Goal: Information Seeking & Learning: Learn about a topic

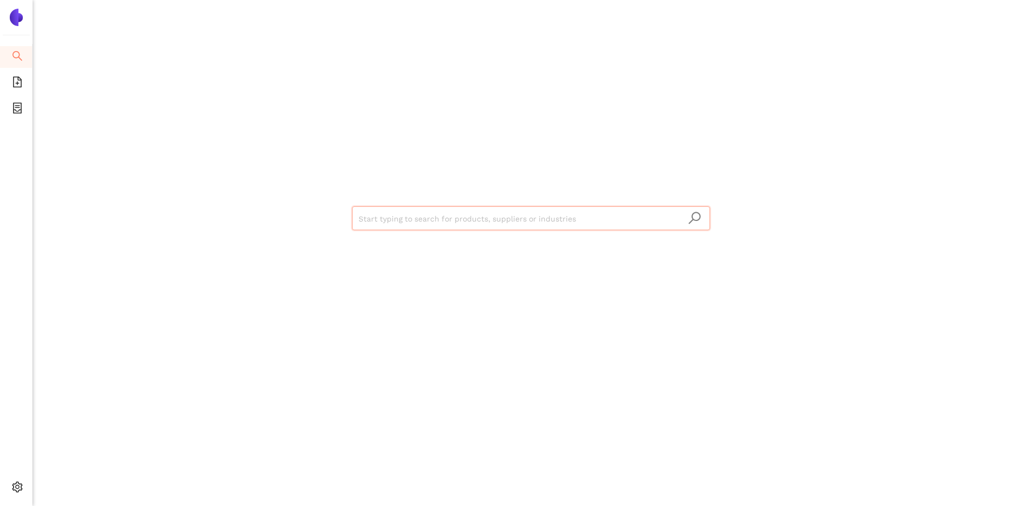
click at [18, 18] on img at bounding box center [16, 17] width 17 height 17
click at [18, 104] on icon "container" at bounding box center [17, 108] width 11 height 11
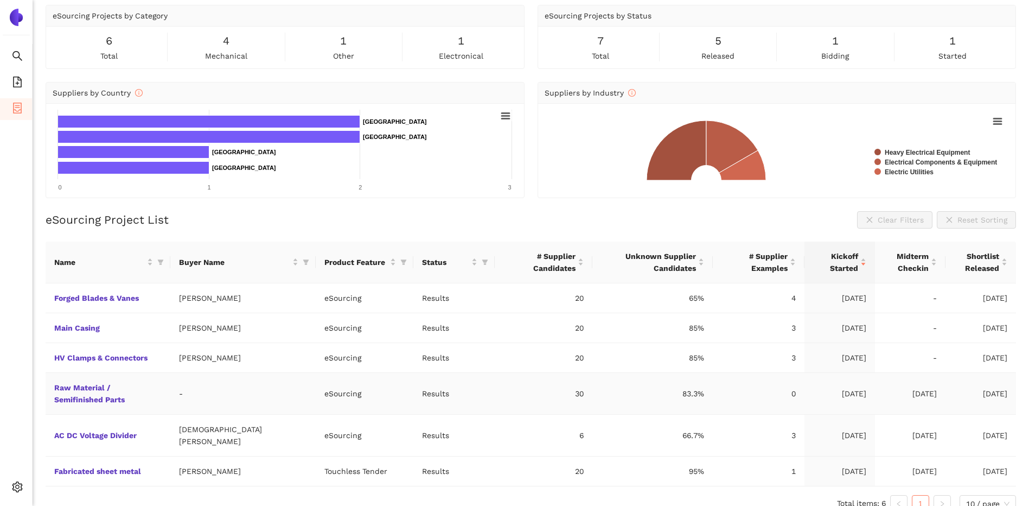
scroll to position [52, 0]
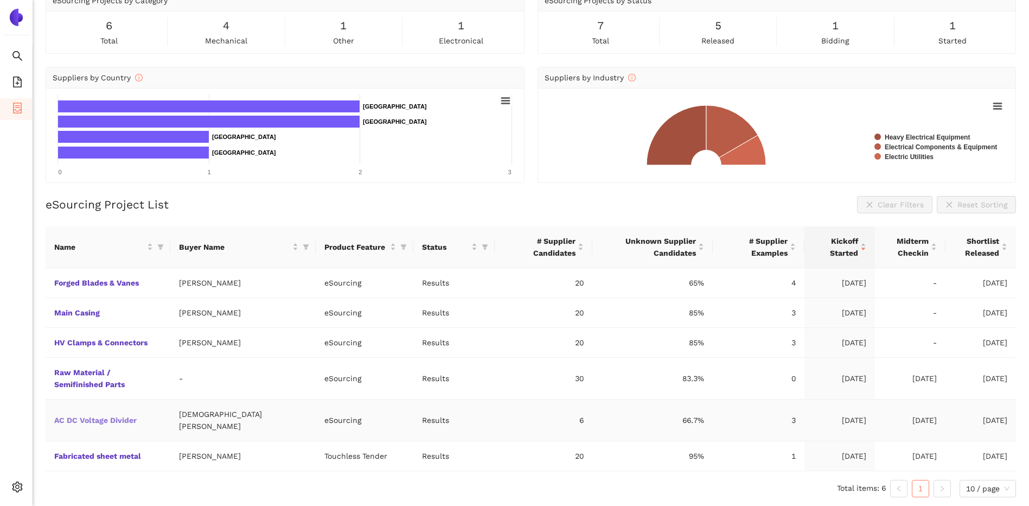
click at [0, 0] on link "AC DC Voltage Divider" at bounding box center [0, 0] width 0 height 0
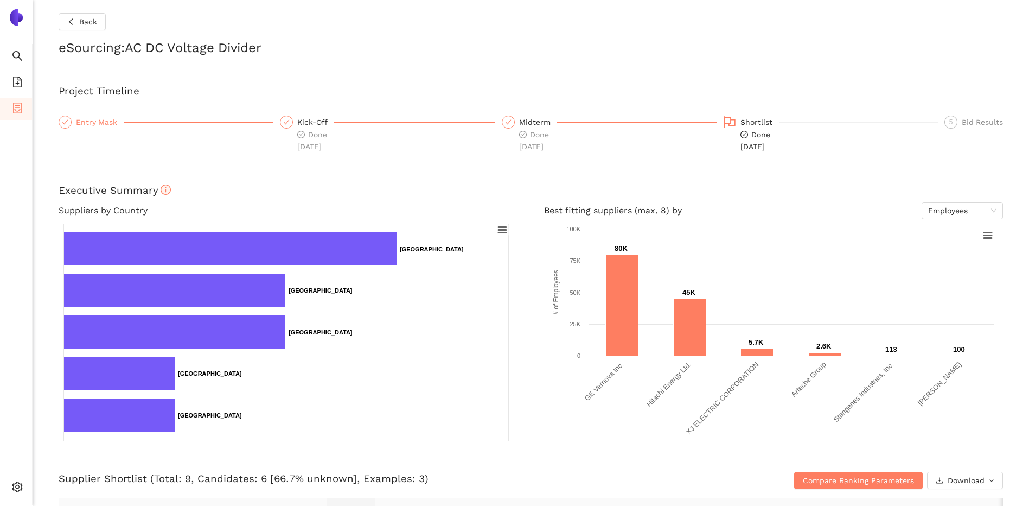
click at [84, 122] on div "Entry Mask" at bounding box center [100, 122] width 48 height 13
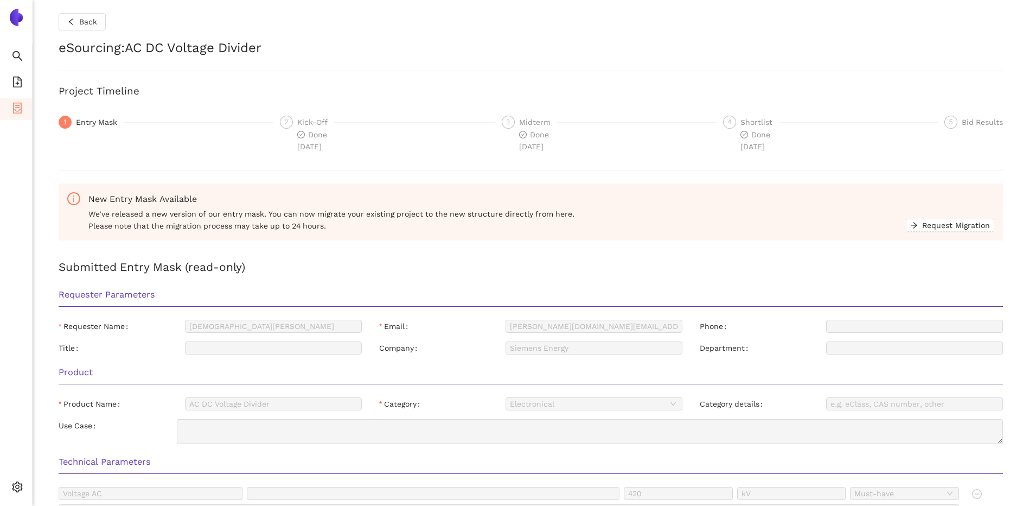
click at [318, 139] on div "Done [DATE]" at bounding box center [315, 141] width 37 height 24
click at [302, 123] on div "Kick-Off" at bounding box center [315, 122] width 37 height 13
click at [276, 123] on div "2 Kick-Off Done [DATE]" at bounding box center [383, 134] width 221 height 37
click at [325, 156] on div "Back eSourcing : AC DC Voltage Divider Project Timeline 1 Entry Mask 2 Kick-Off…" at bounding box center [531, 253] width 996 height 506
click at [316, 146] on span "Done [DATE]" at bounding box center [312, 140] width 30 height 21
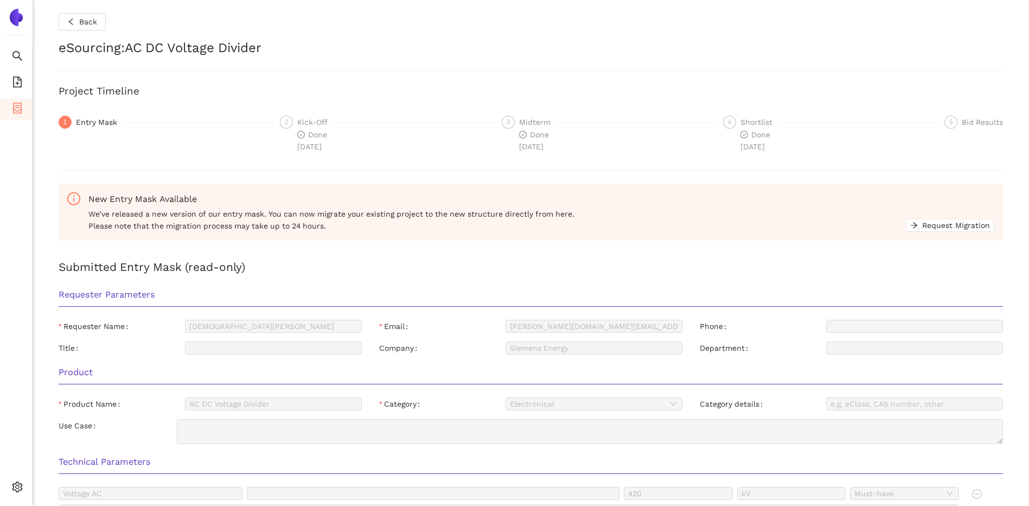
click at [282, 121] on div "2" at bounding box center [286, 122] width 13 height 13
click at [67, 122] on div "1" at bounding box center [65, 122] width 13 height 13
click at [88, 21] on span "Back" at bounding box center [88, 22] width 18 height 12
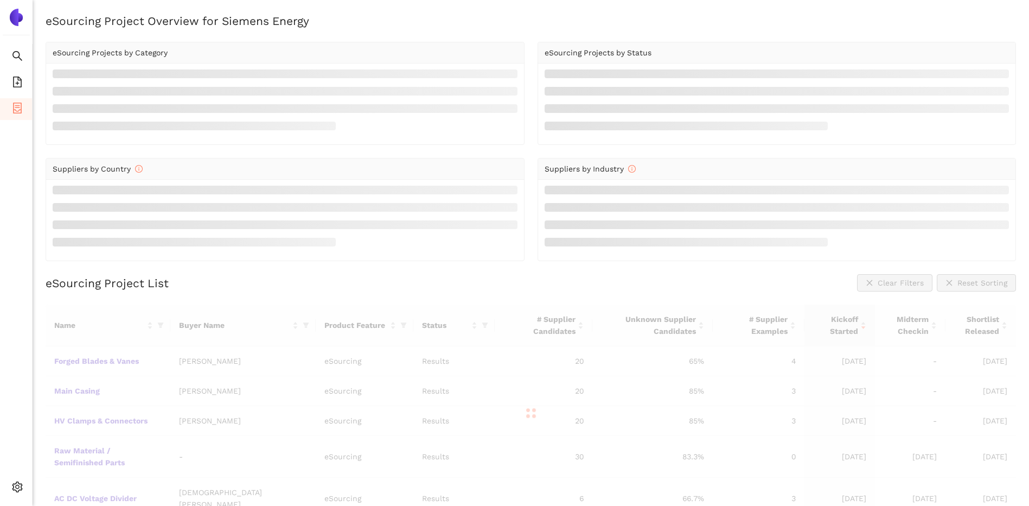
scroll to position [52, 0]
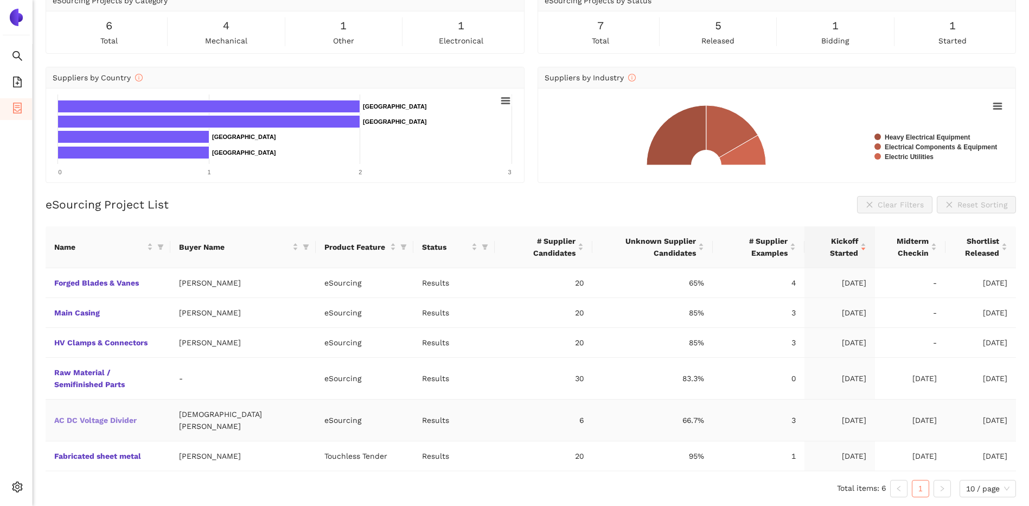
click at [0, 0] on link "AC DC Voltage Divider" at bounding box center [0, 0] width 0 height 0
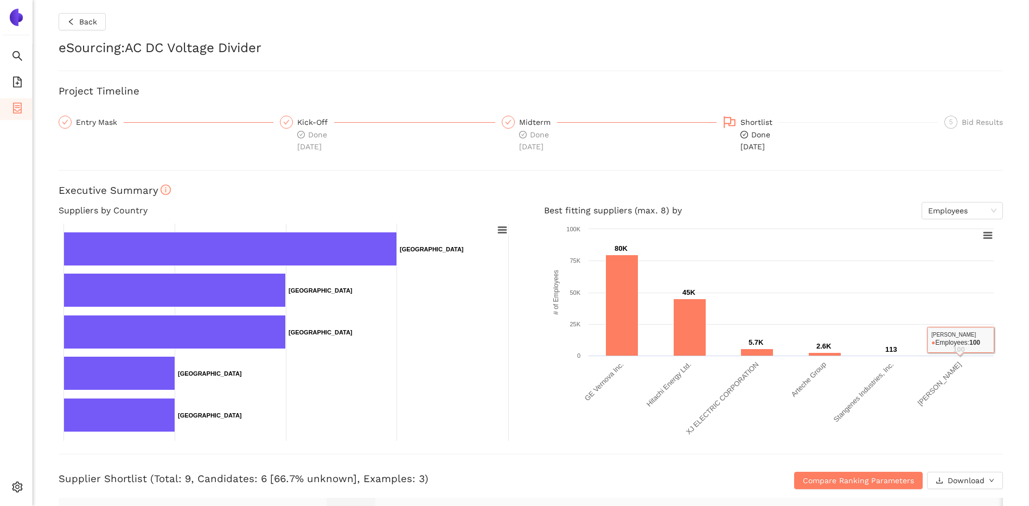
click at [955, 352] on text "100 ​ 100" at bounding box center [959, 349] width 12 height 8
click at [946, 373] on text "[PERSON_NAME]" at bounding box center [939, 383] width 47 height 47
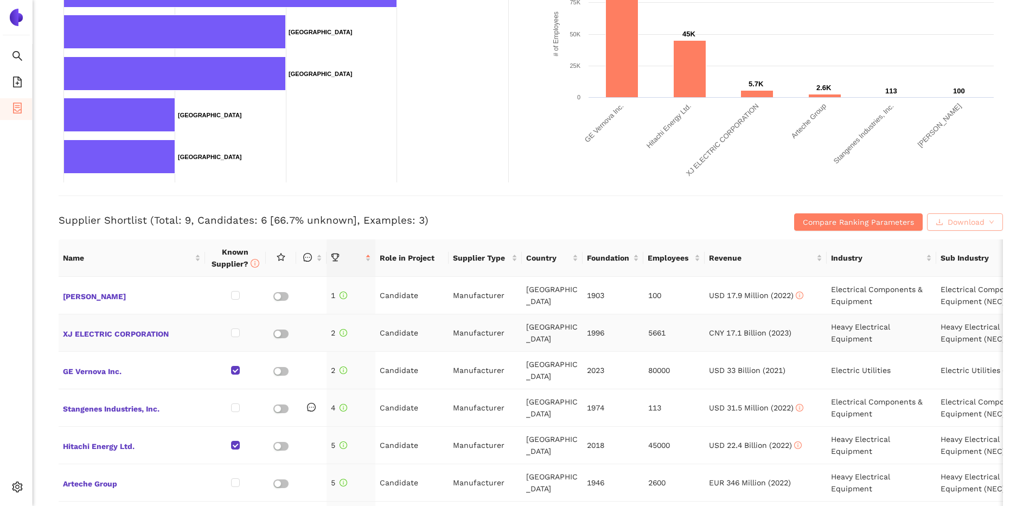
scroll to position [271, 0]
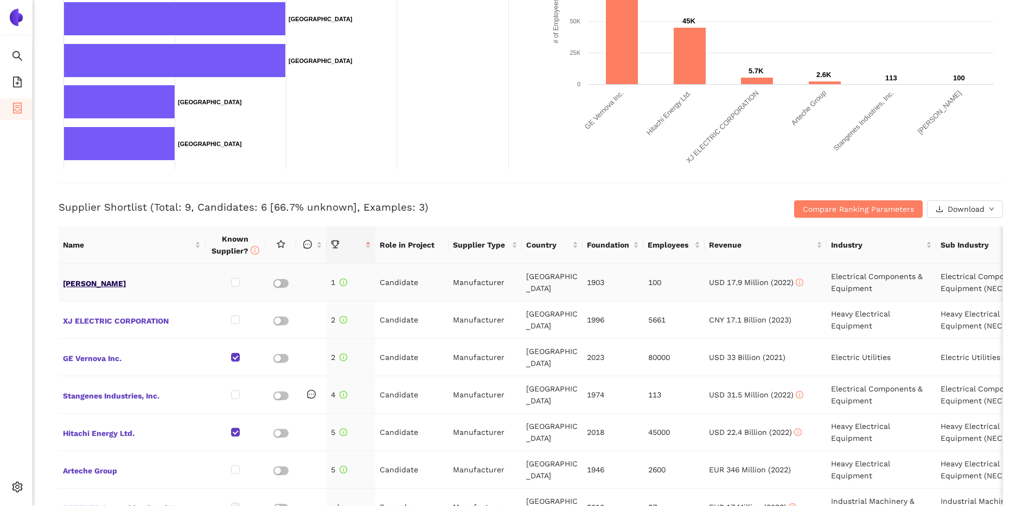
click at [92, 279] on span "[PERSON_NAME]" at bounding box center [132, 282] width 138 height 14
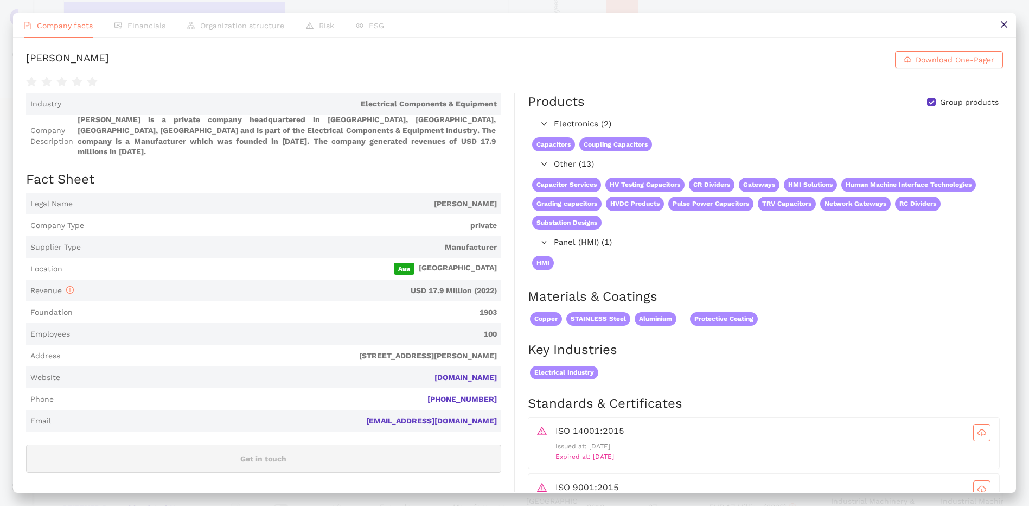
click at [138, 27] on span "Financials" at bounding box center [146, 25] width 38 height 9
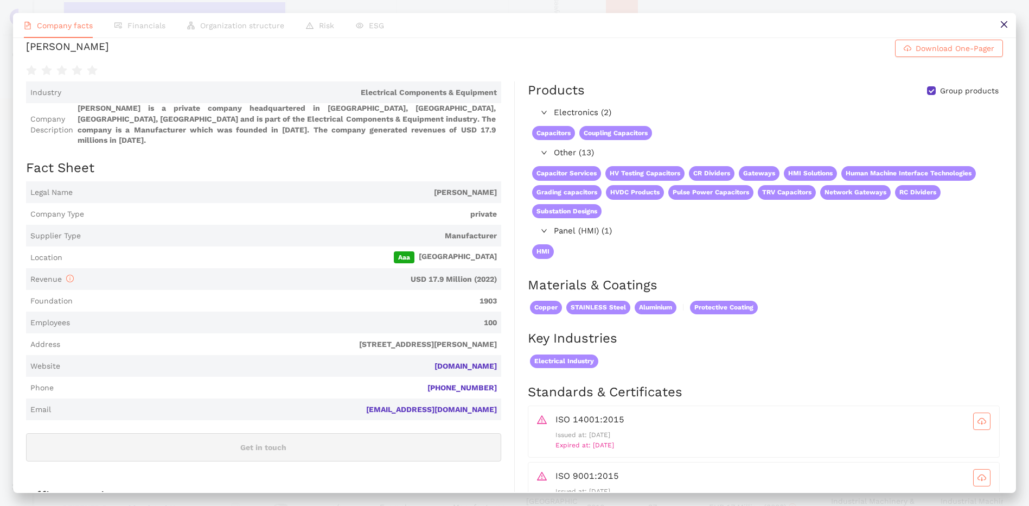
scroll to position [0, 0]
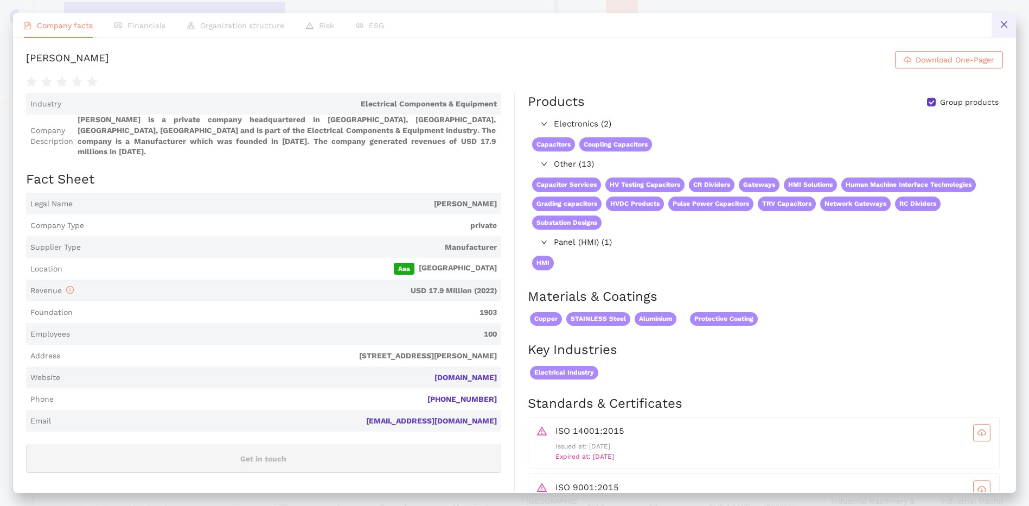
click at [1004, 25] on icon "close" at bounding box center [1004, 24] width 9 height 9
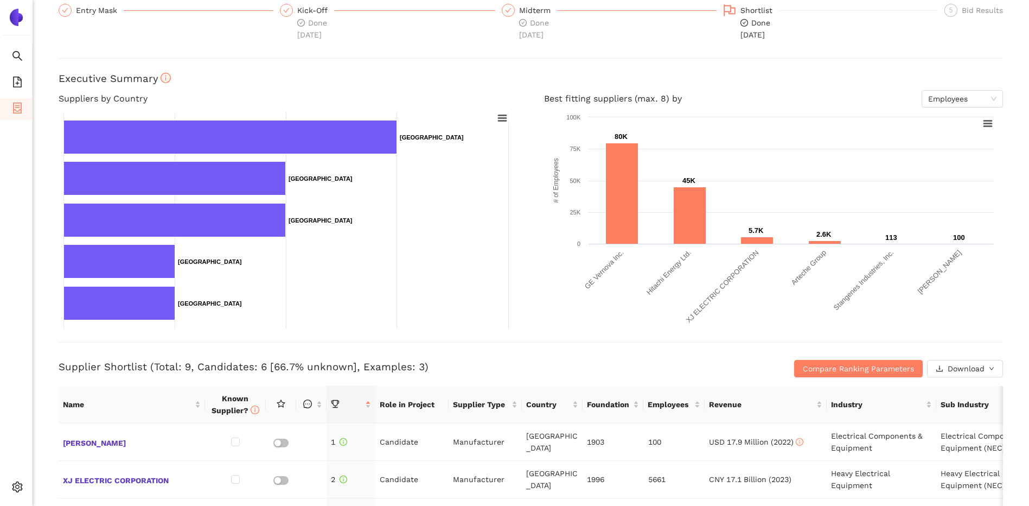
scroll to position [108, 0]
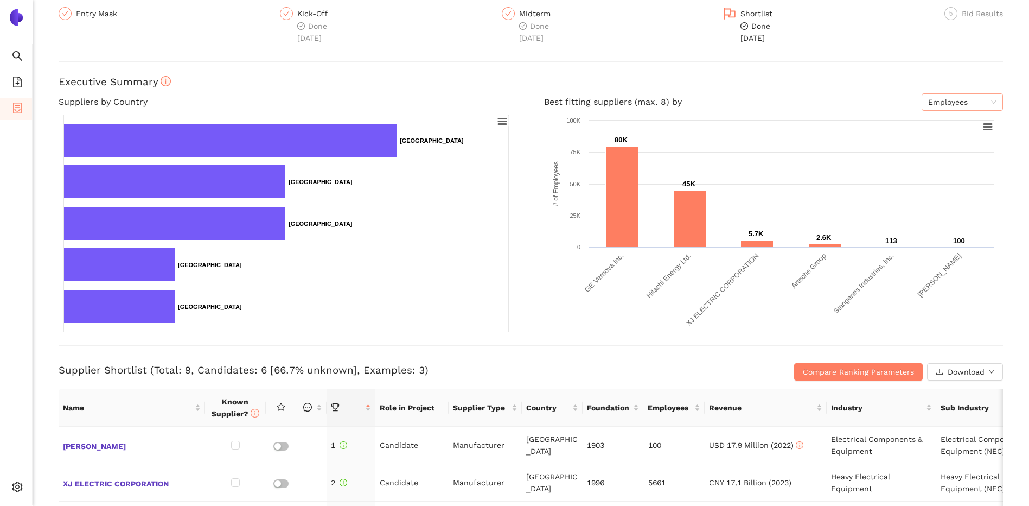
click at [943, 100] on span "Employees" at bounding box center [962, 102] width 68 height 16
click at [954, 125] on div "Revenue" at bounding box center [954, 124] width 68 height 12
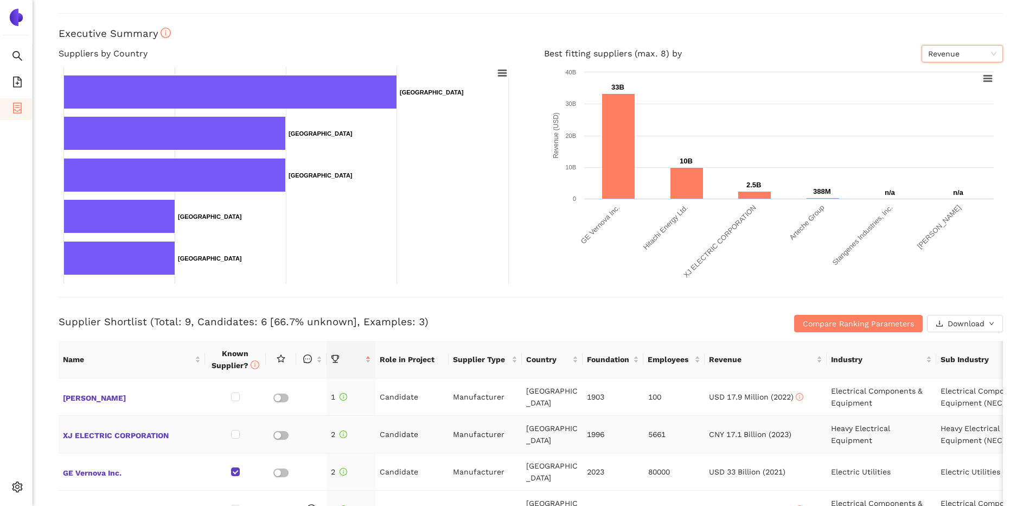
scroll to position [0, 0]
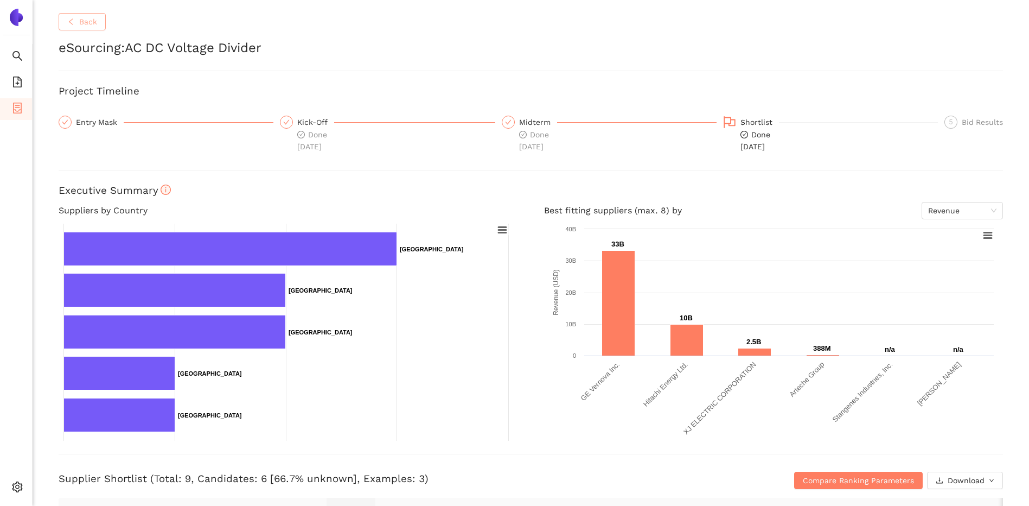
click at [89, 23] on span "Back" at bounding box center [88, 22] width 18 height 12
